Goal: Task Accomplishment & Management: Manage account settings

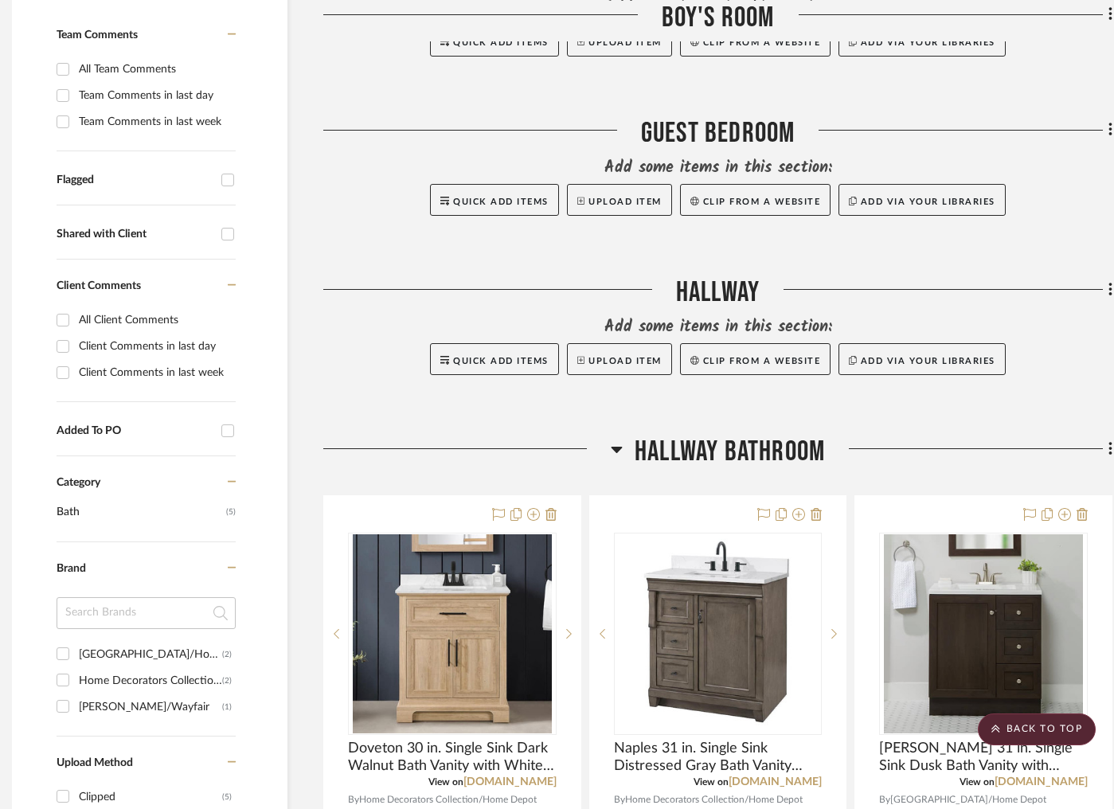
scroll to position [410, 12]
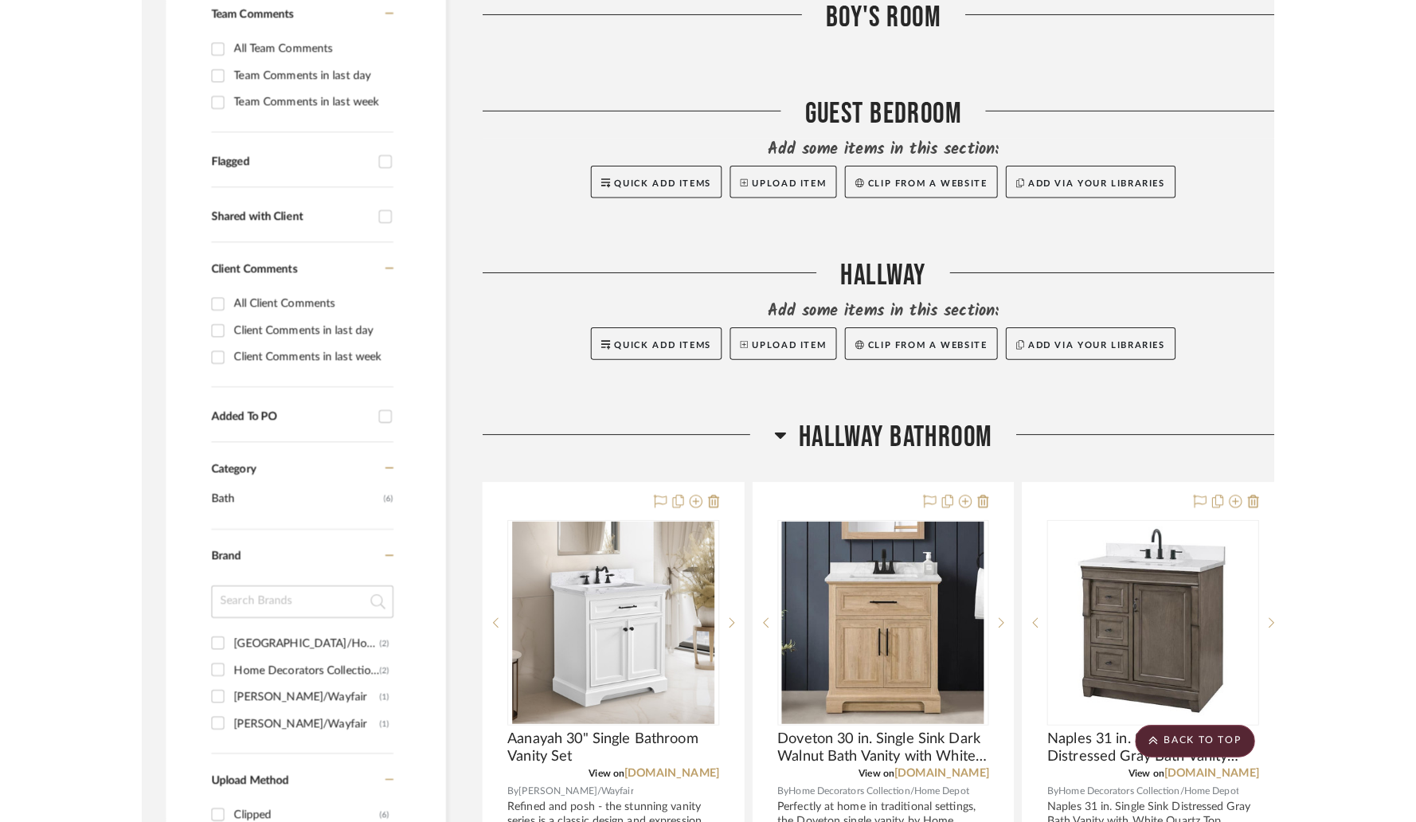
scroll to position [441, 0]
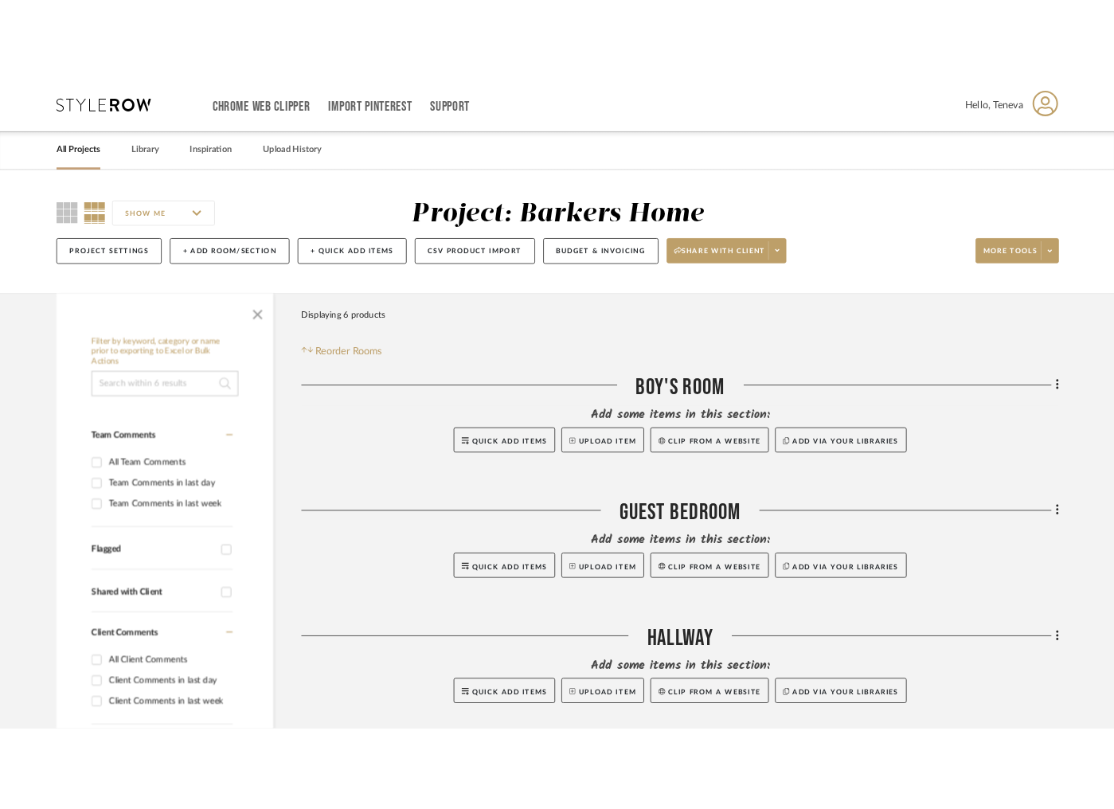
scroll to position [0, 0]
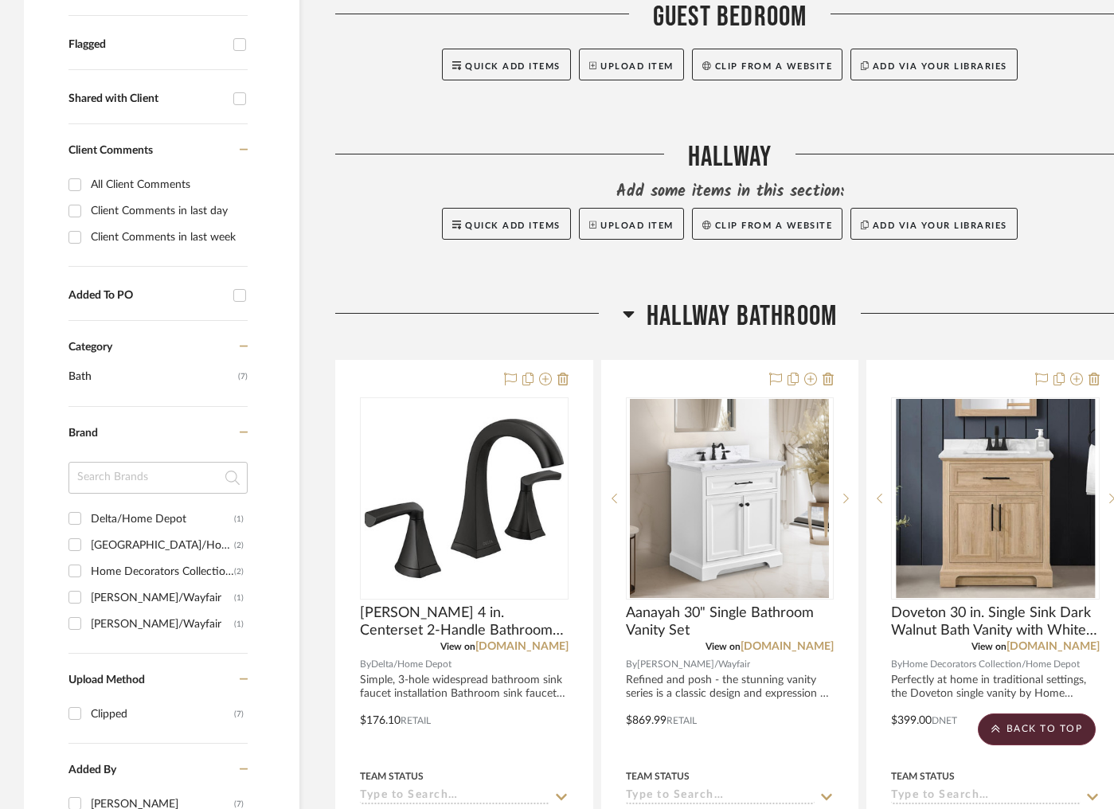
scroll to position [553, 9]
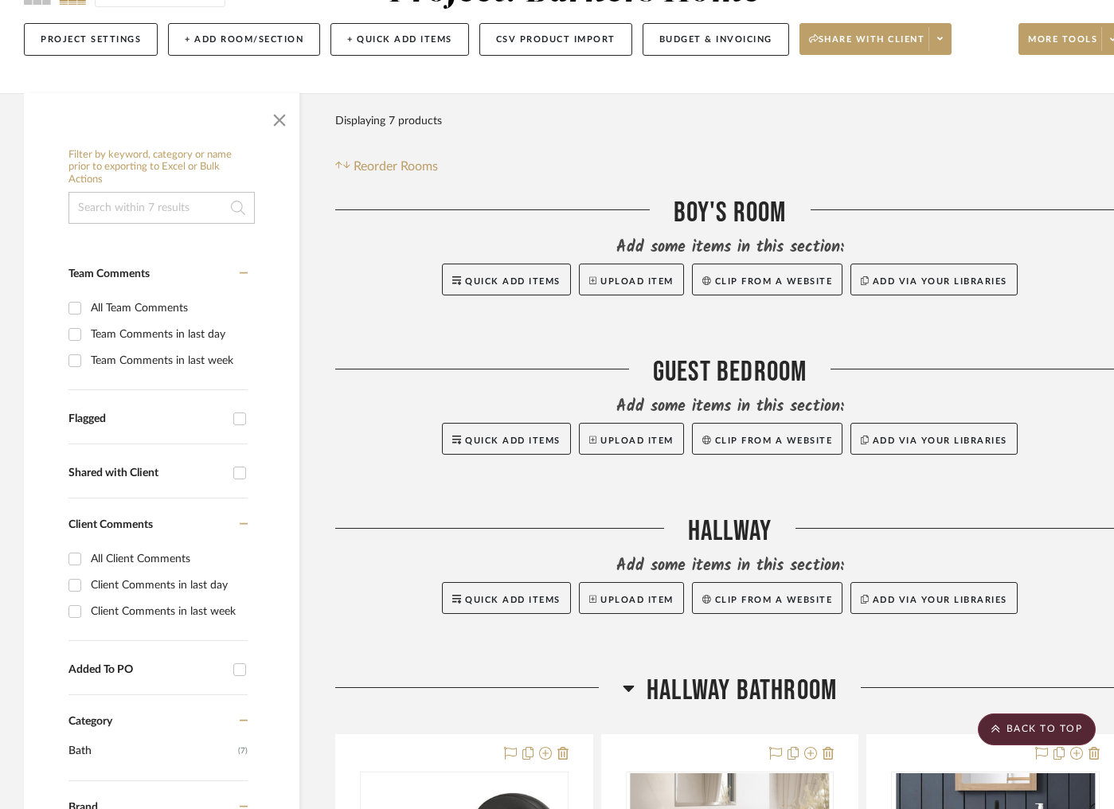
scroll to position [178, 0]
click at [280, 119] on span "button" at bounding box center [279, 118] width 38 height 38
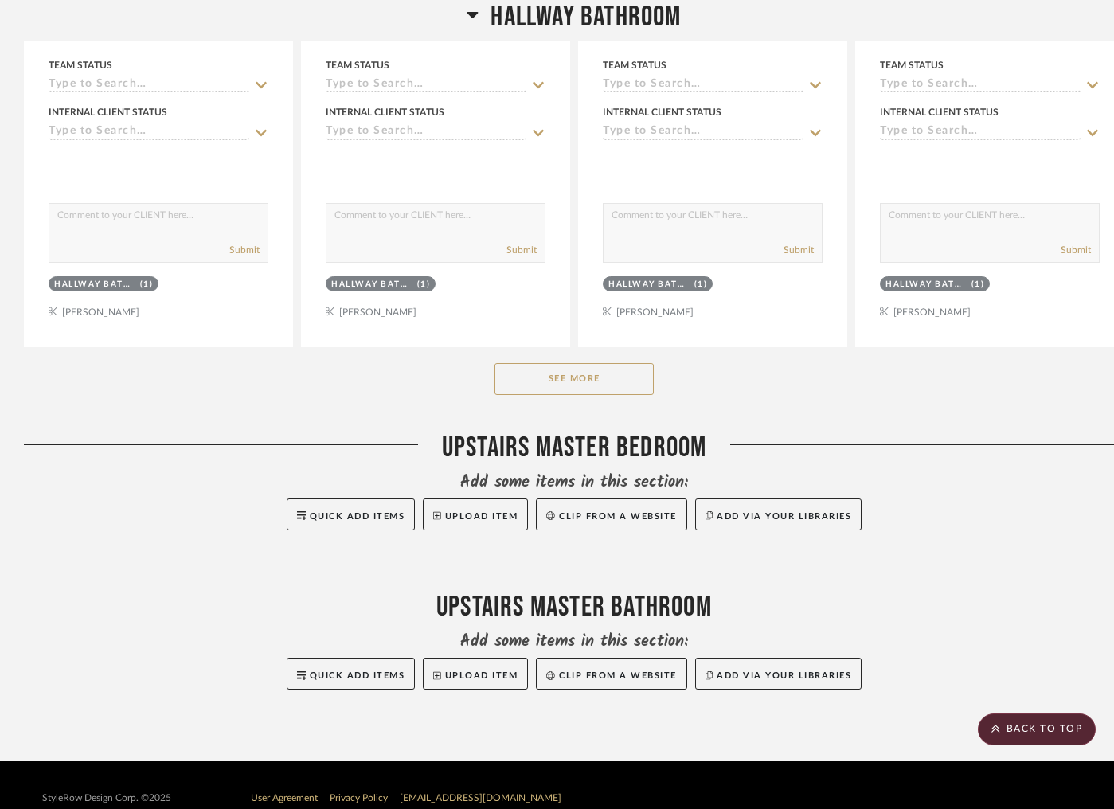
scroll to position [1290, 0]
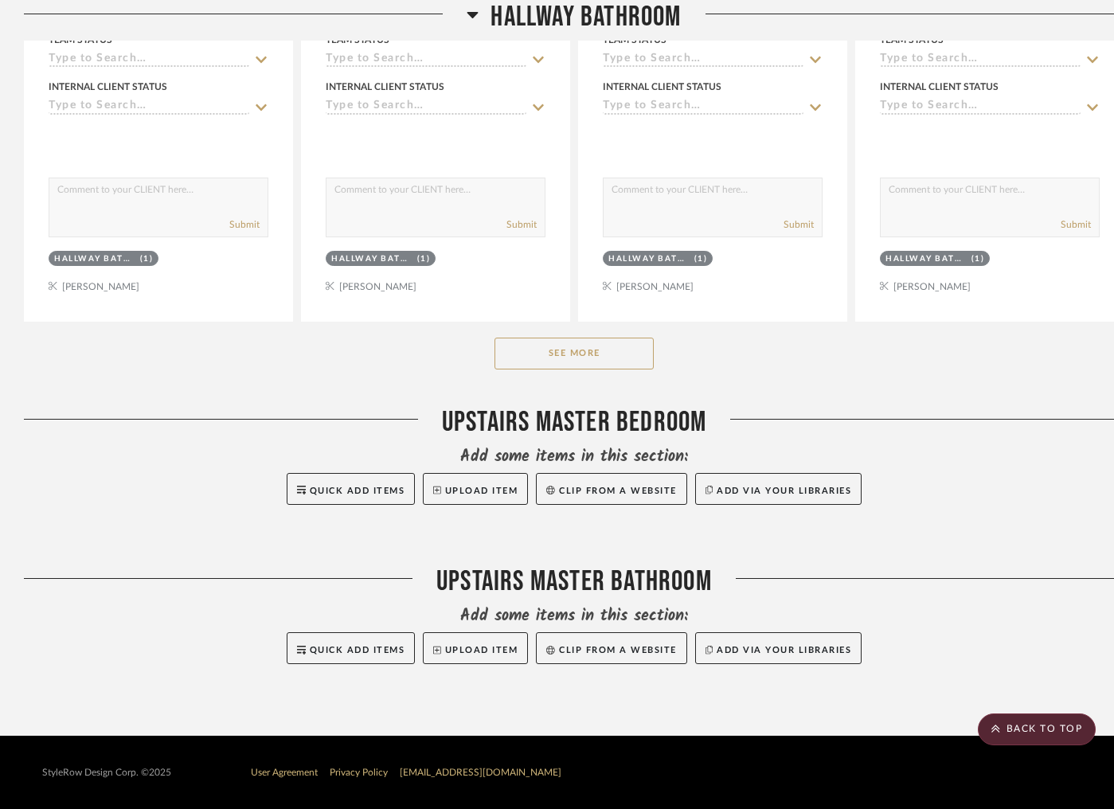
click at [541, 354] on button "See More" at bounding box center [574, 354] width 159 height 32
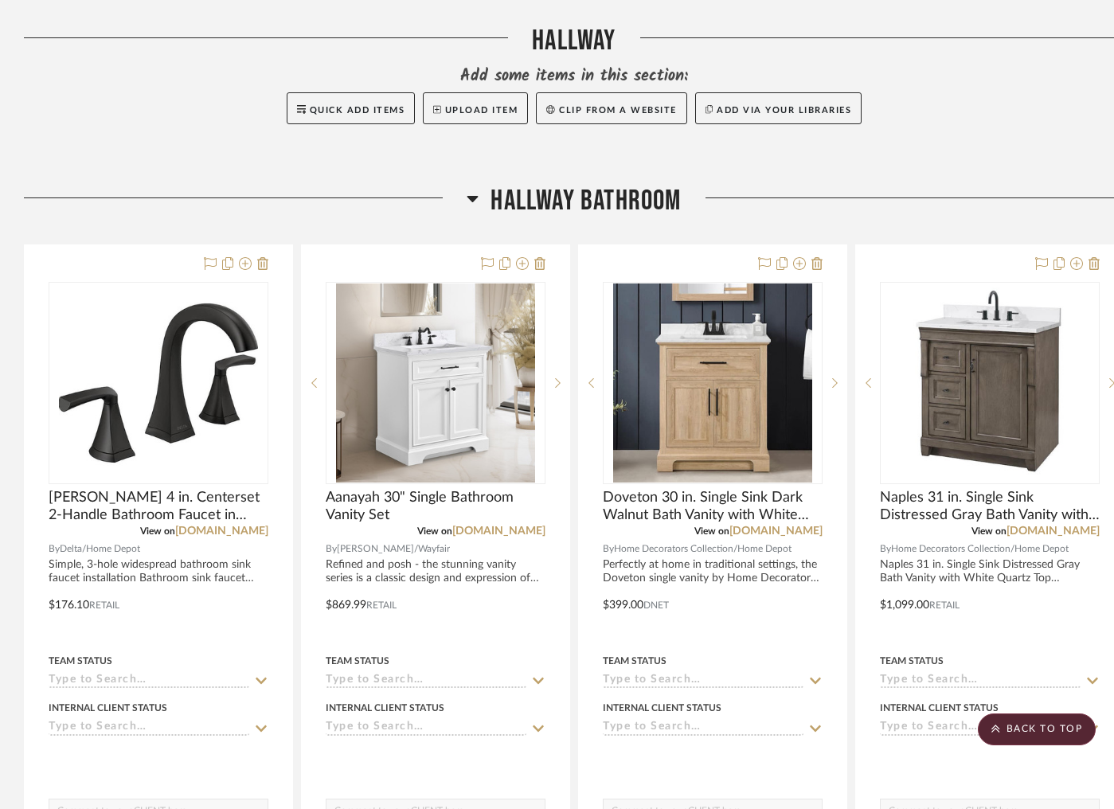
scroll to position [668, 0]
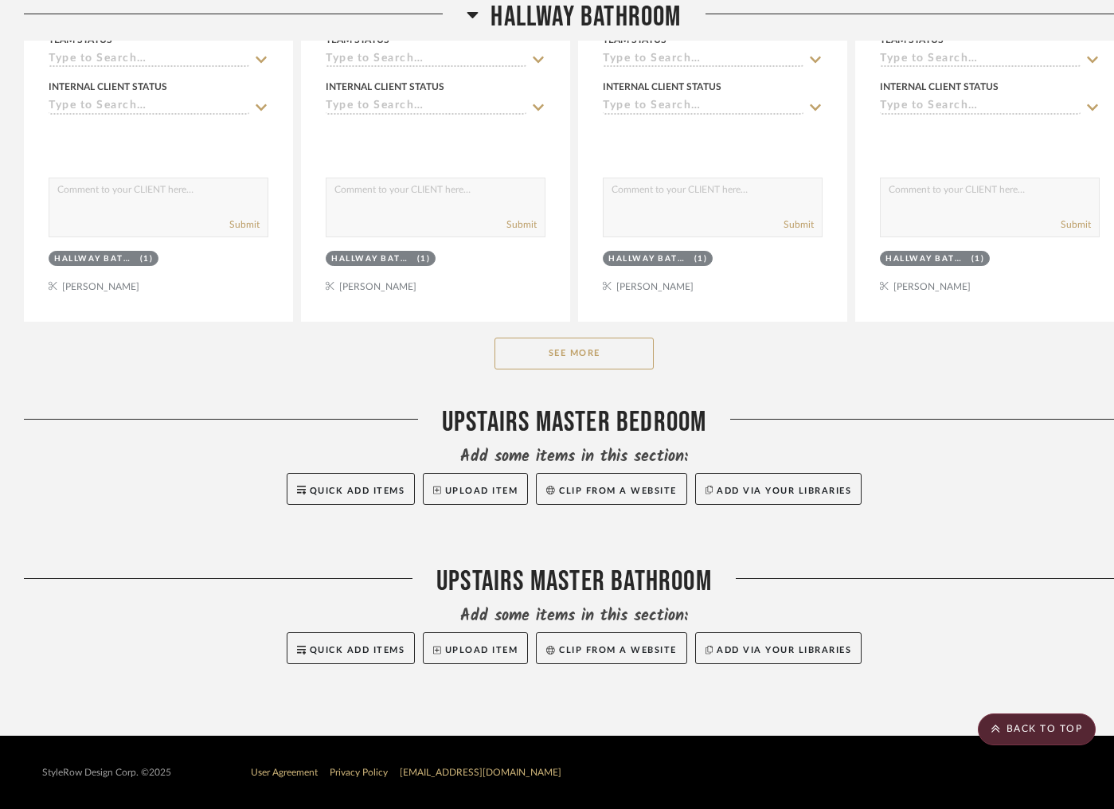
scroll to position [1286, 0]
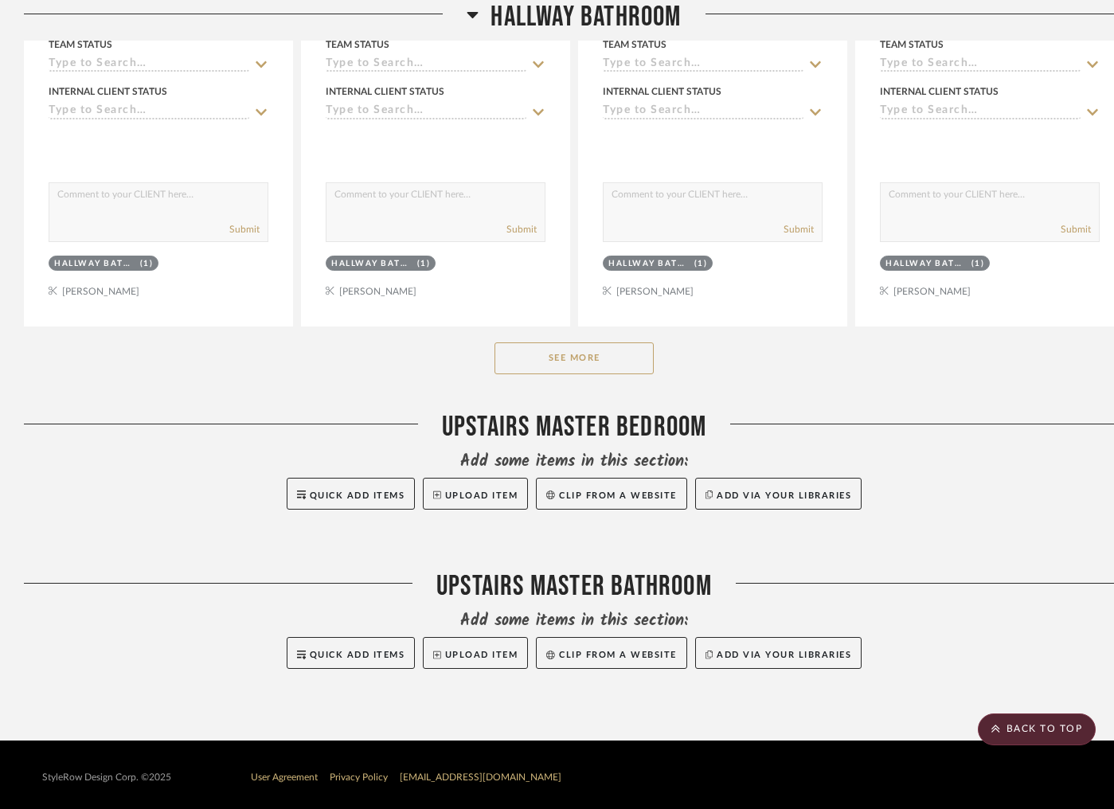
click at [582, 356] on button "See More" at bounding box center [574, 359] width 159 height 32
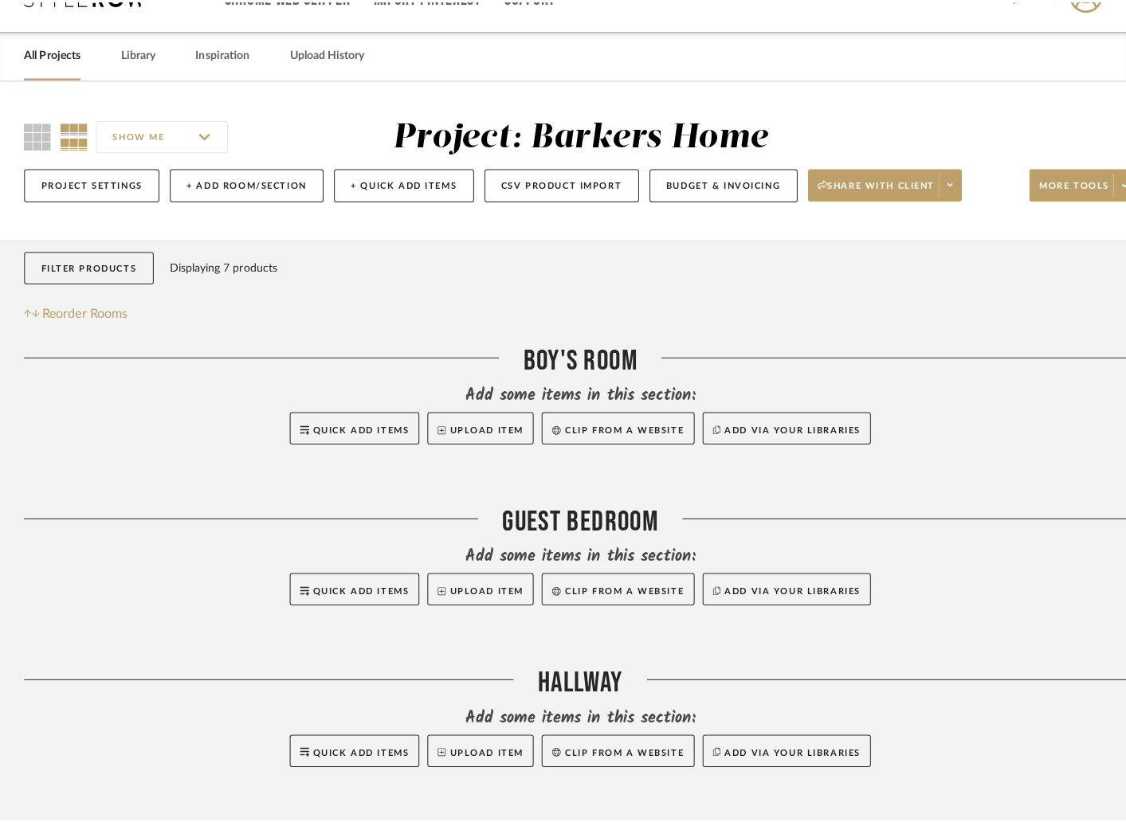
scroll to position [0, 0]
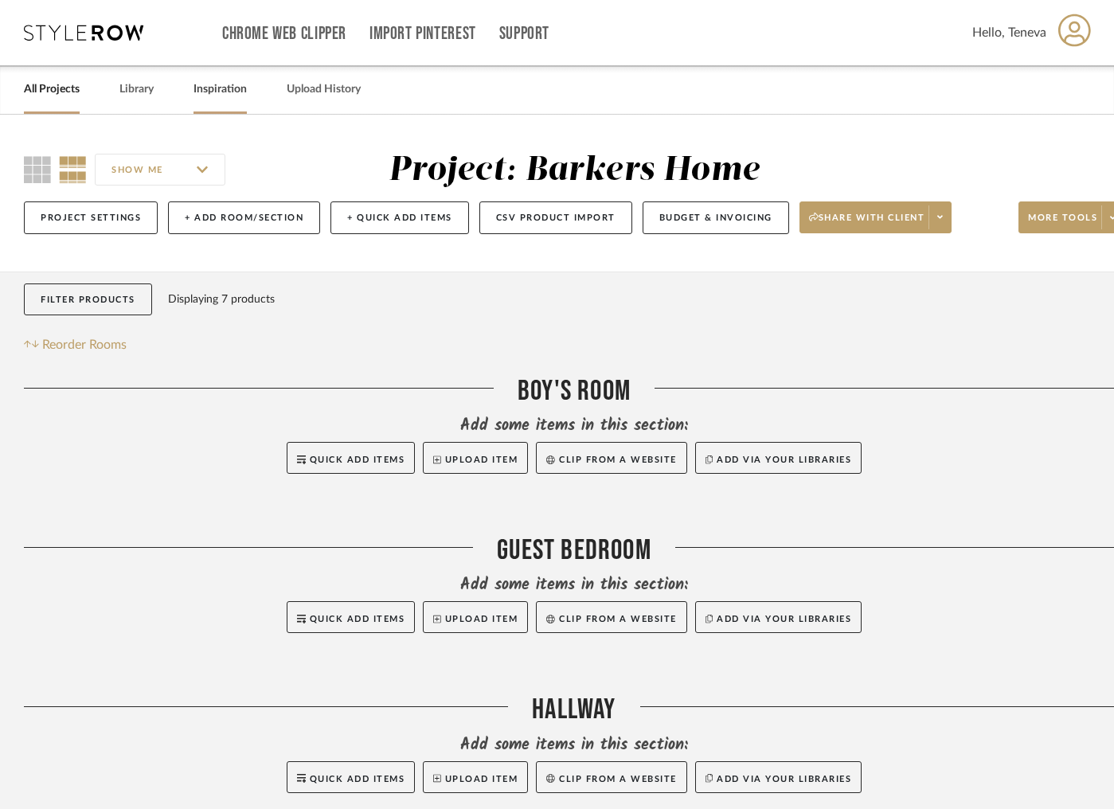
click at [234, 92] on link "Inspiration" at bounding box center [220, 90] width 53 height 22
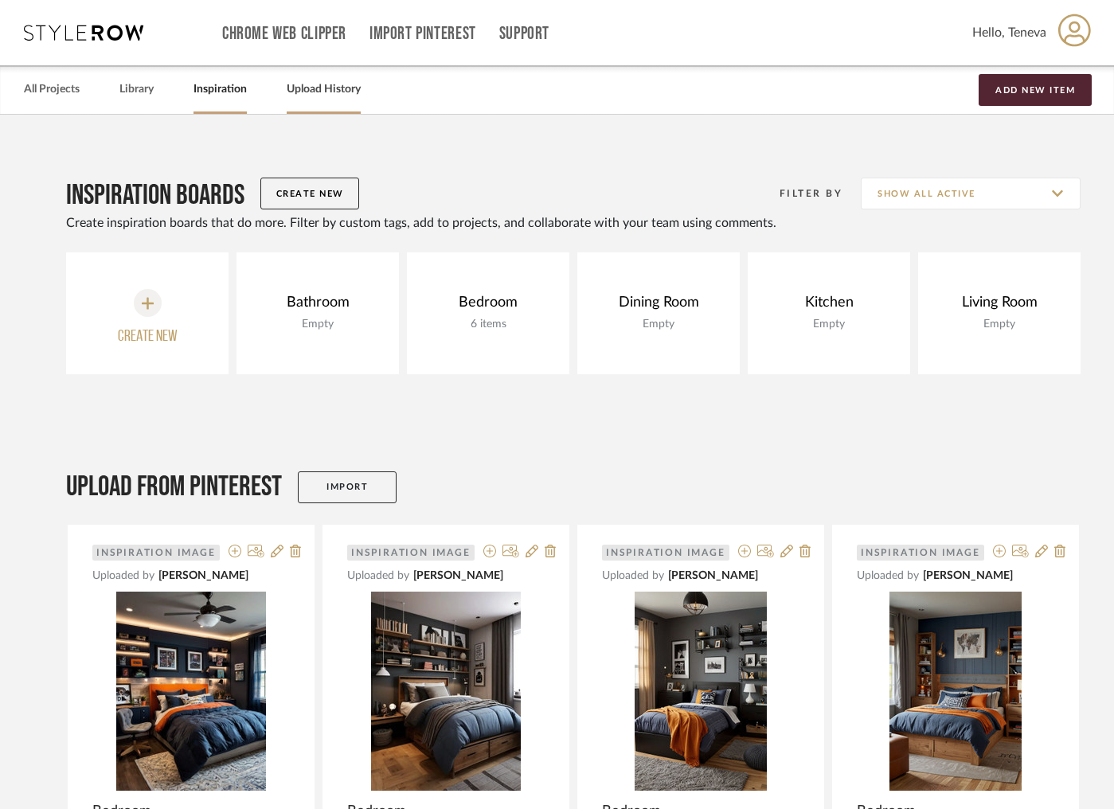
click at [300, 92] on link "Upload History" at bounding box center [324, 90] width 74 height 22
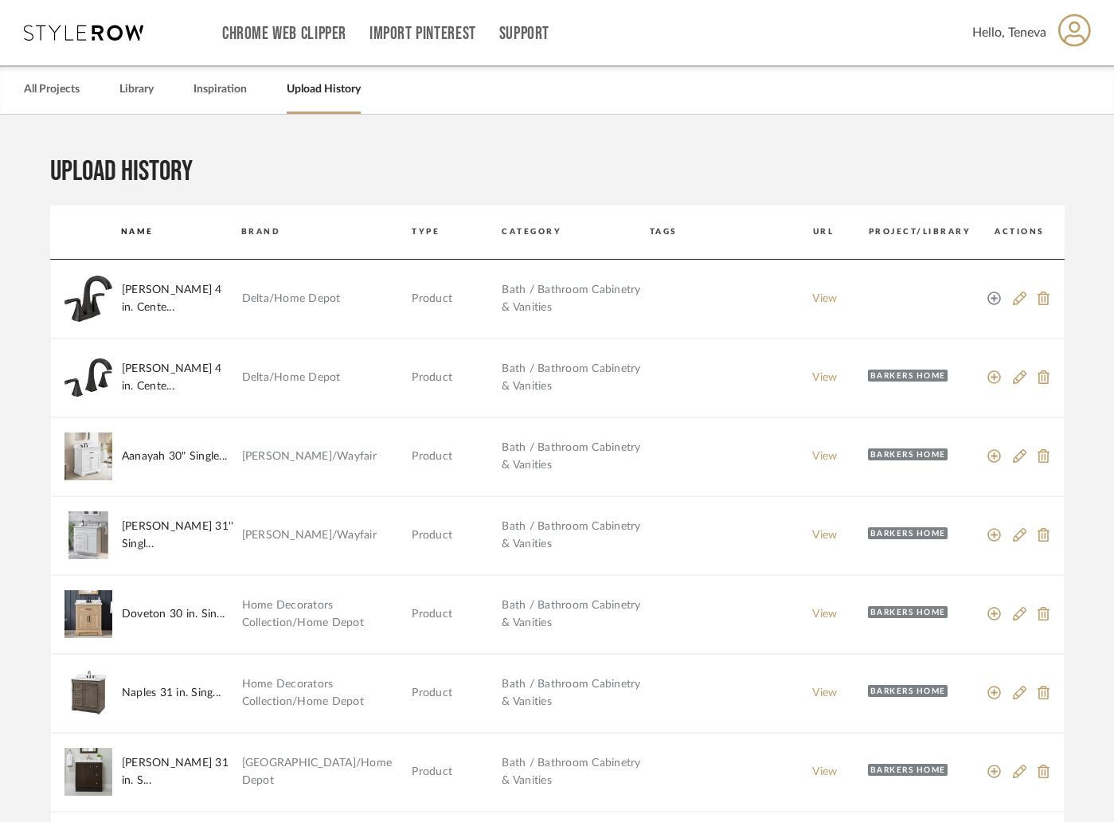
click at [992, 298] on icon at bounding box center [996, 299] width 14 height 14
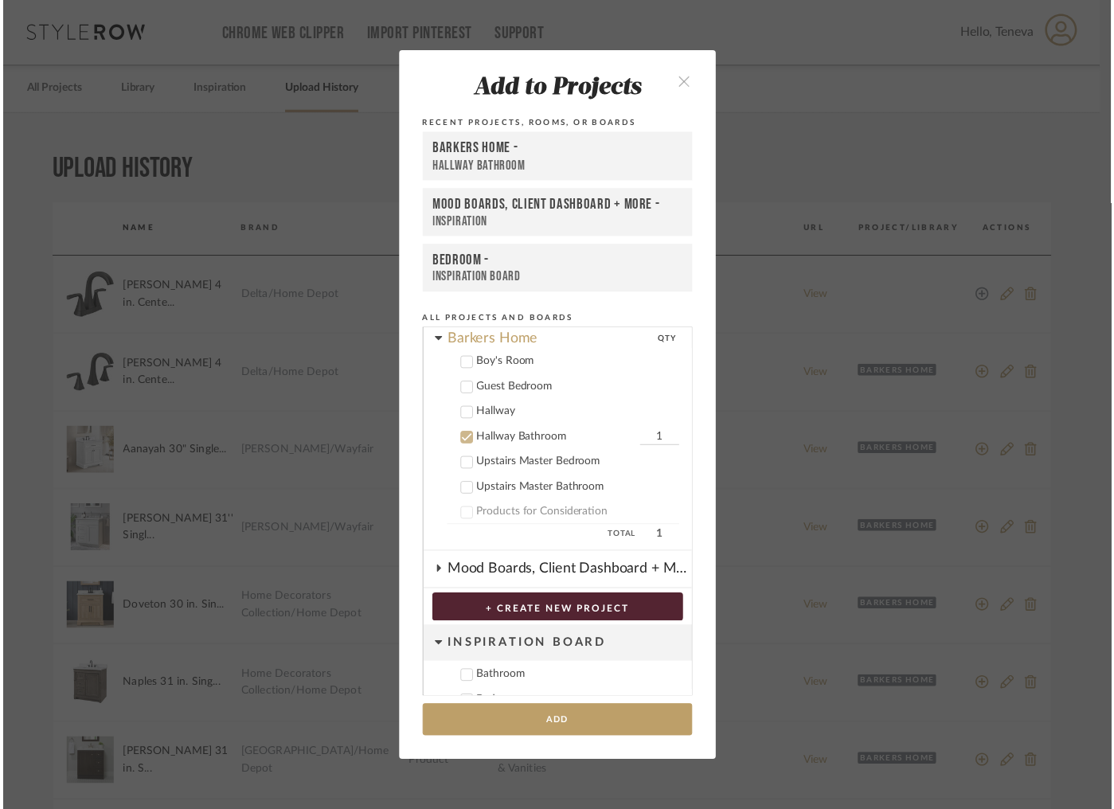
scroll to position [47, 0]
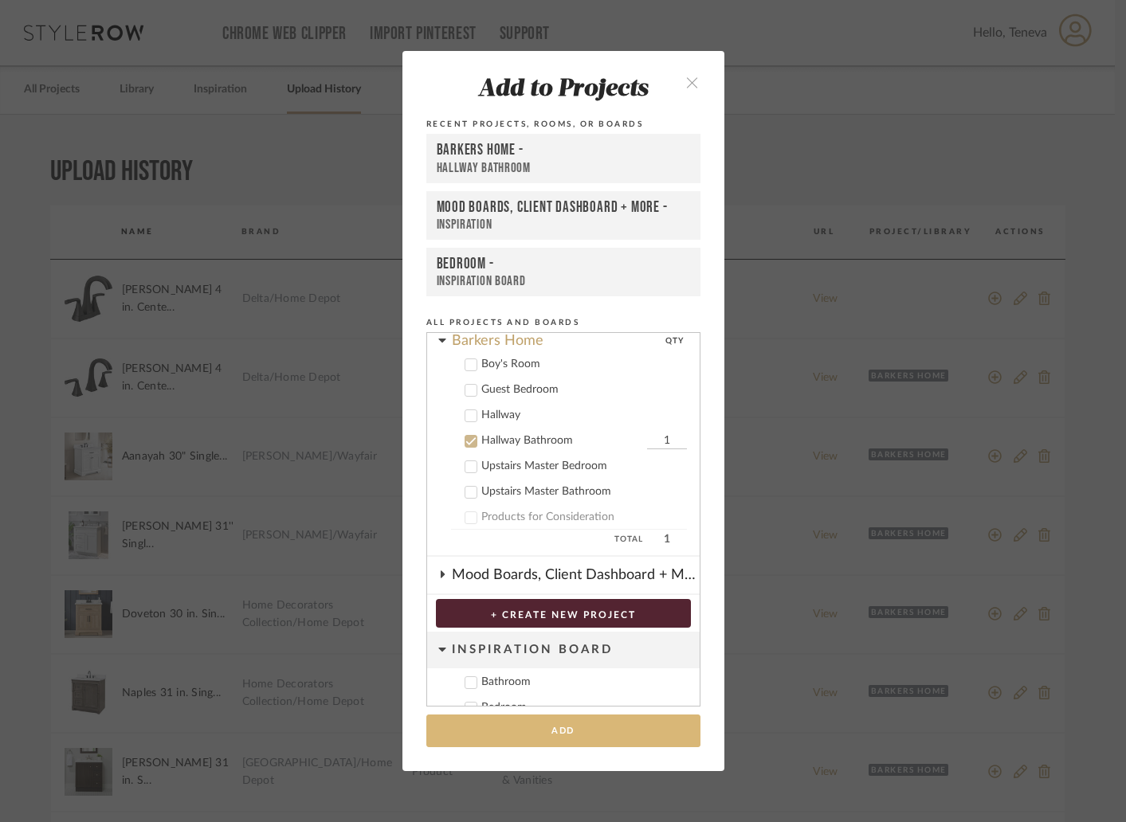
click at [552, 735] on button "Add" at bounding box center [563, 731] width 274 height 33
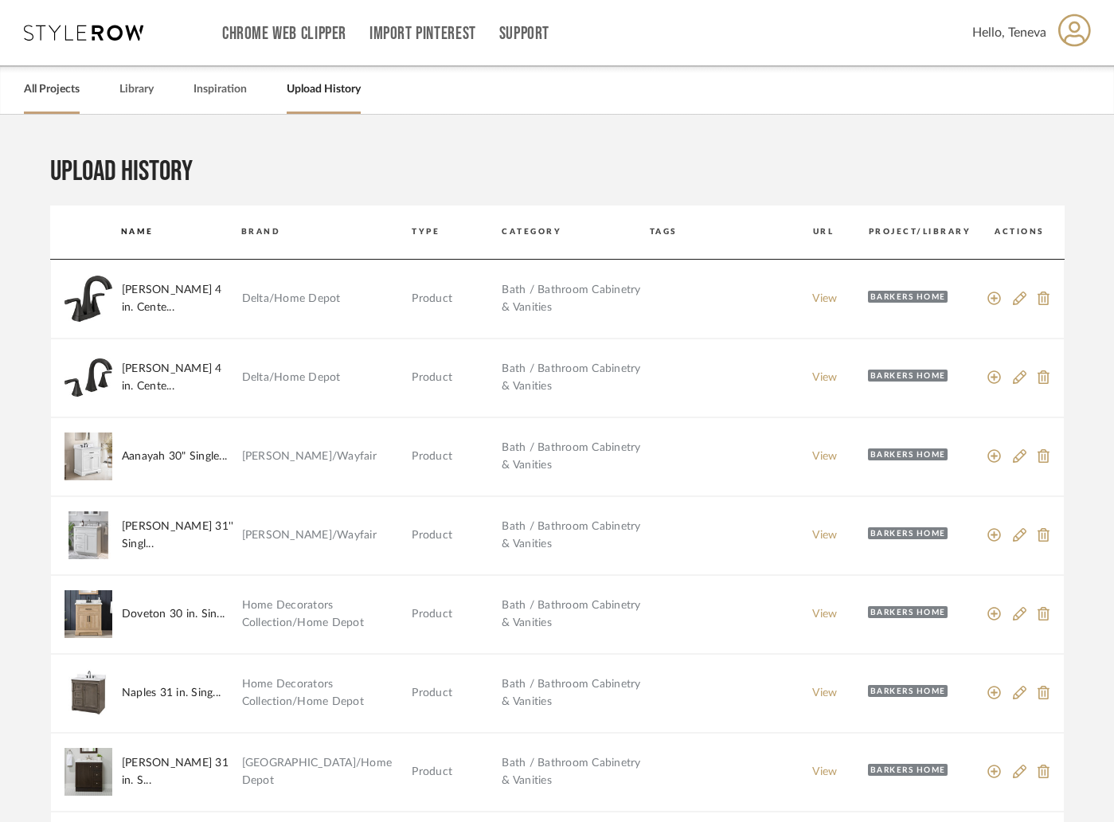
click at [56, 93] on link "All Projects" at bounding box center [52, 90] width 56 height 22
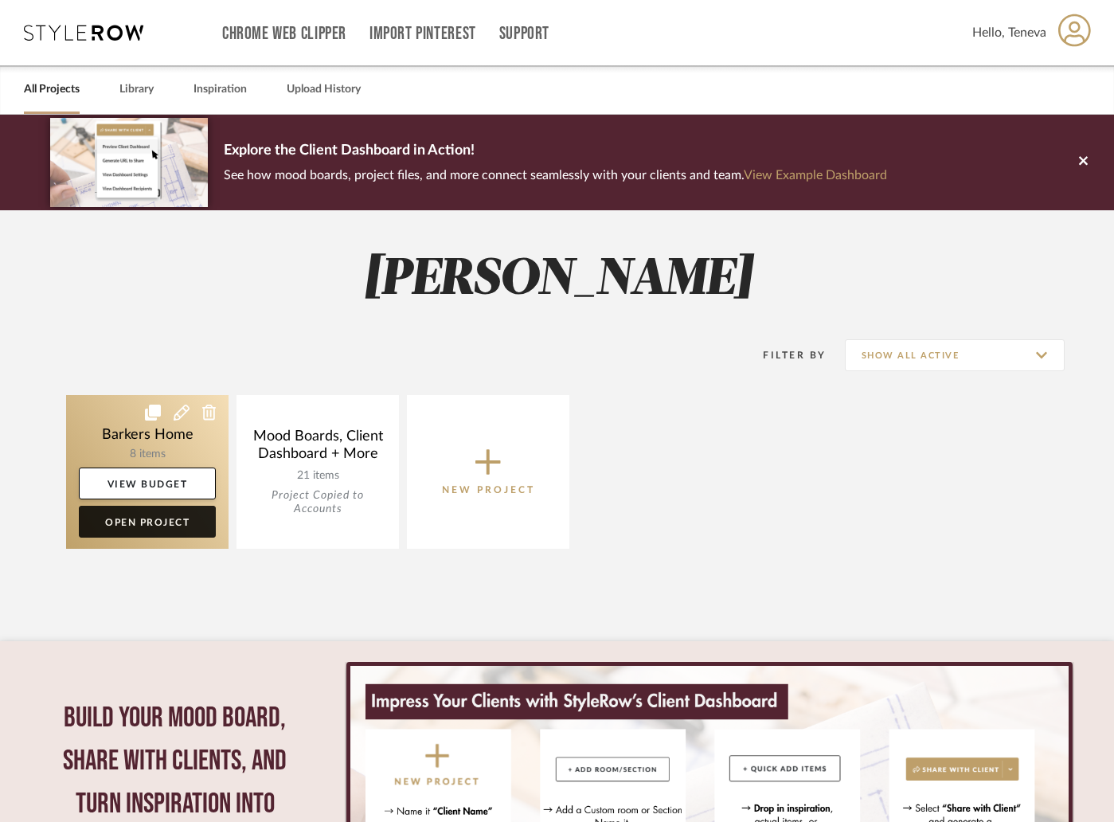
click at [163, 525] on link "Open Project" at bounding box center [147, 522] width 137 height 32
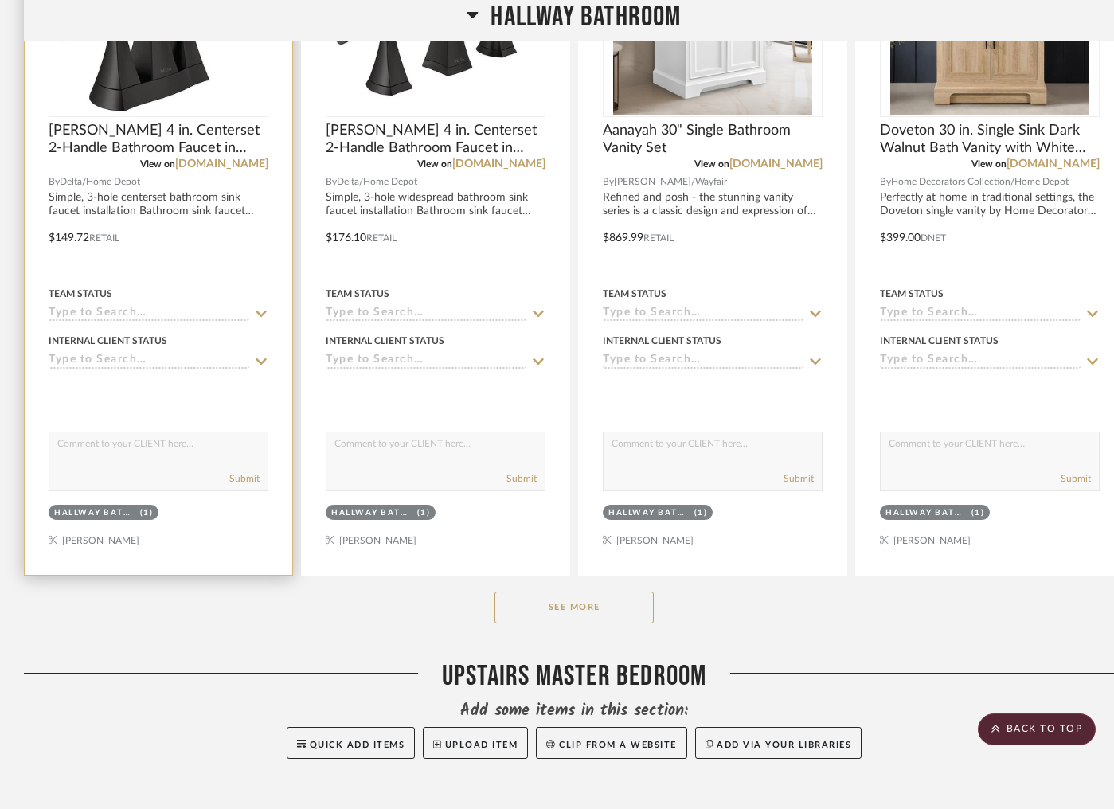
scroll to position [1044, 0]
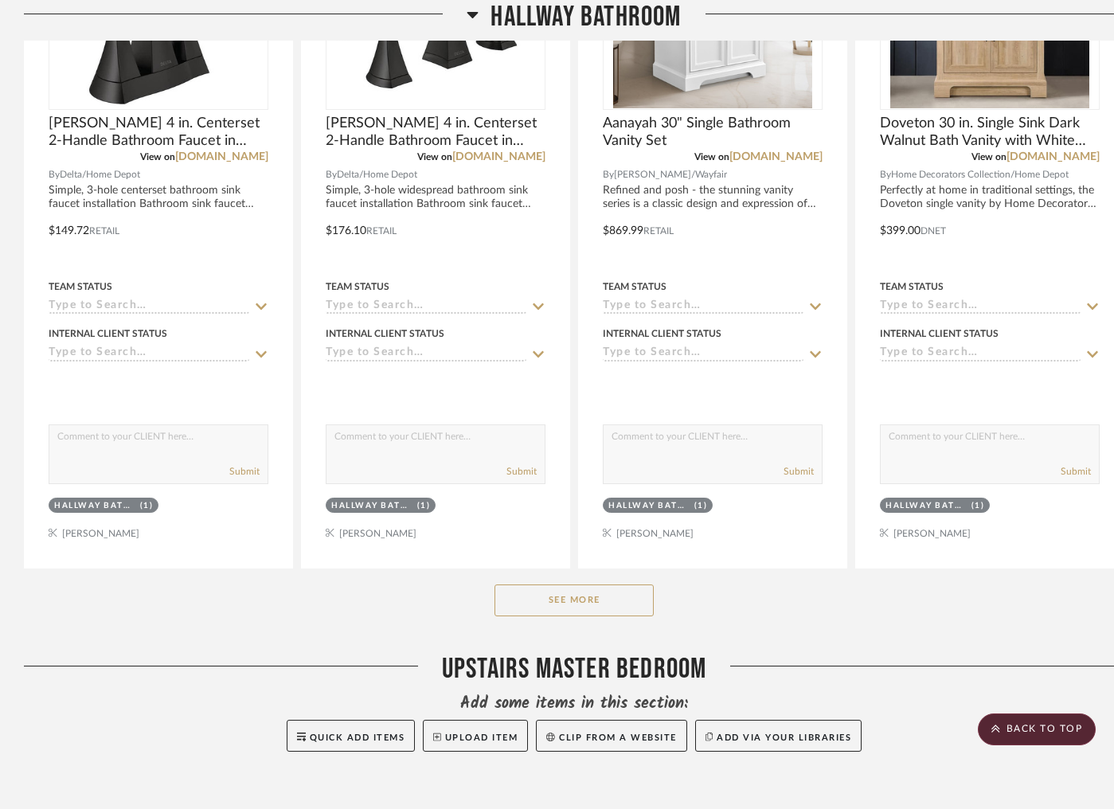
click at [515, 601] on button "See More" at bounding box center [574, 601] width 159 height 32
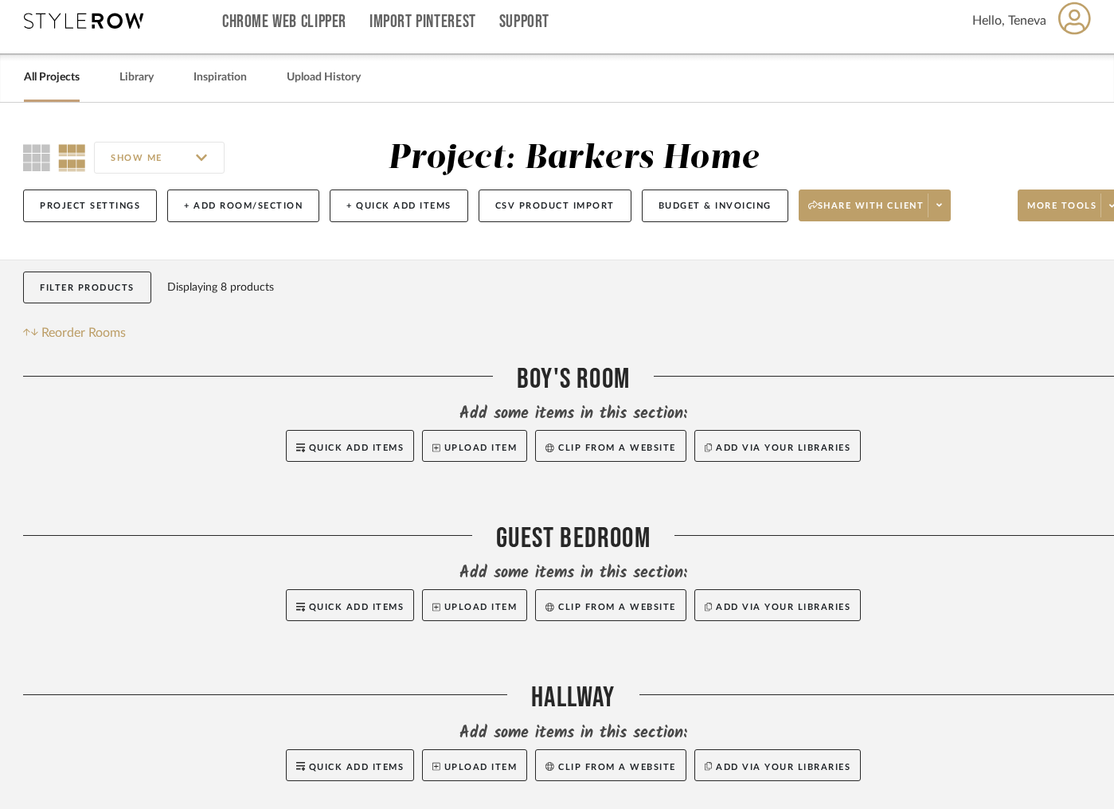
scroll to position [0, 1]
